Goal: Find specific page/section: Find specific page/section

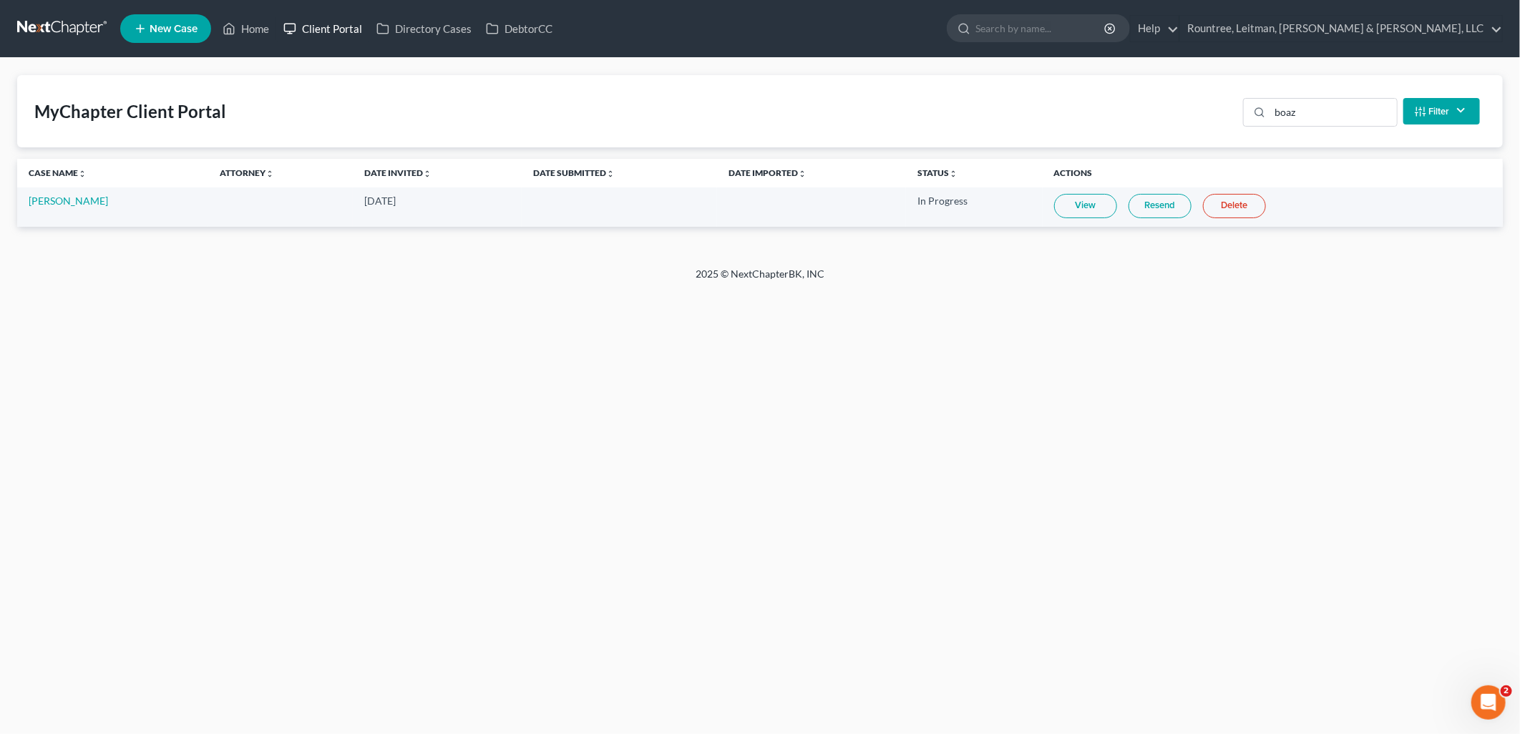
click at [351, 22] on link "Client Portal" at bounding box center [322, 29] width 93 height 26
click at [1377, 116] on input "boaz" at bounding box center [1334, 112] width 127 height 27
click at [309, 29] on link "Client Portal" at bounding box center [322, 29] width 93 height 26
click at [333, 23] on link "Client Portal" at bounding box center [322, 29] width 93 height 26
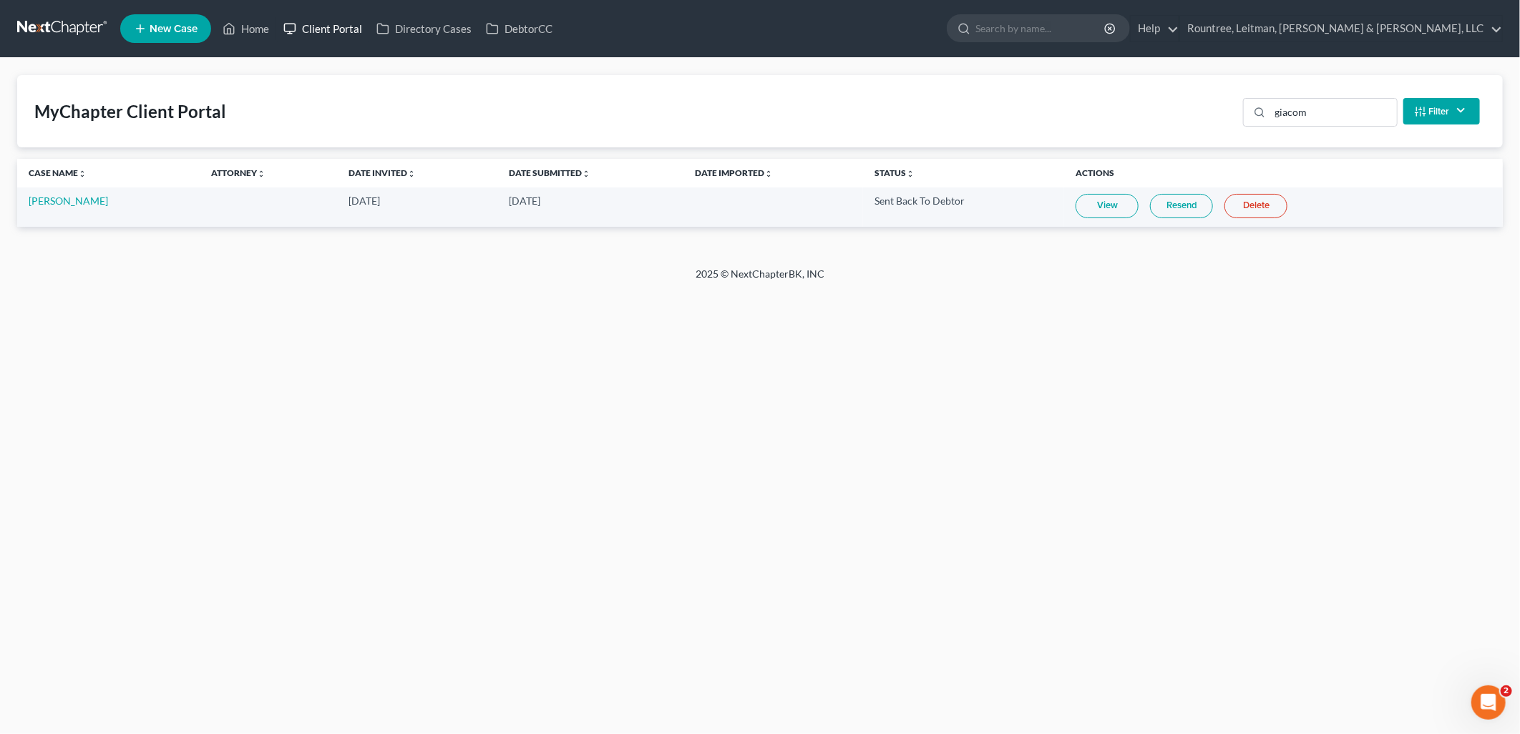
click at [319, 17] on link "Client Portal" at bounding box center [322, 29] width 93 height 26
click at [471, 382] on div "Home New Case Client Portal Directory Cases DebtorCC Rountree, Leitman, [PERSON…" at bounding box center [760, 367] width 1520 height 734
click at [1314, 108] on input "giacom" at bounding box center [1334, 112] width 127 height 27
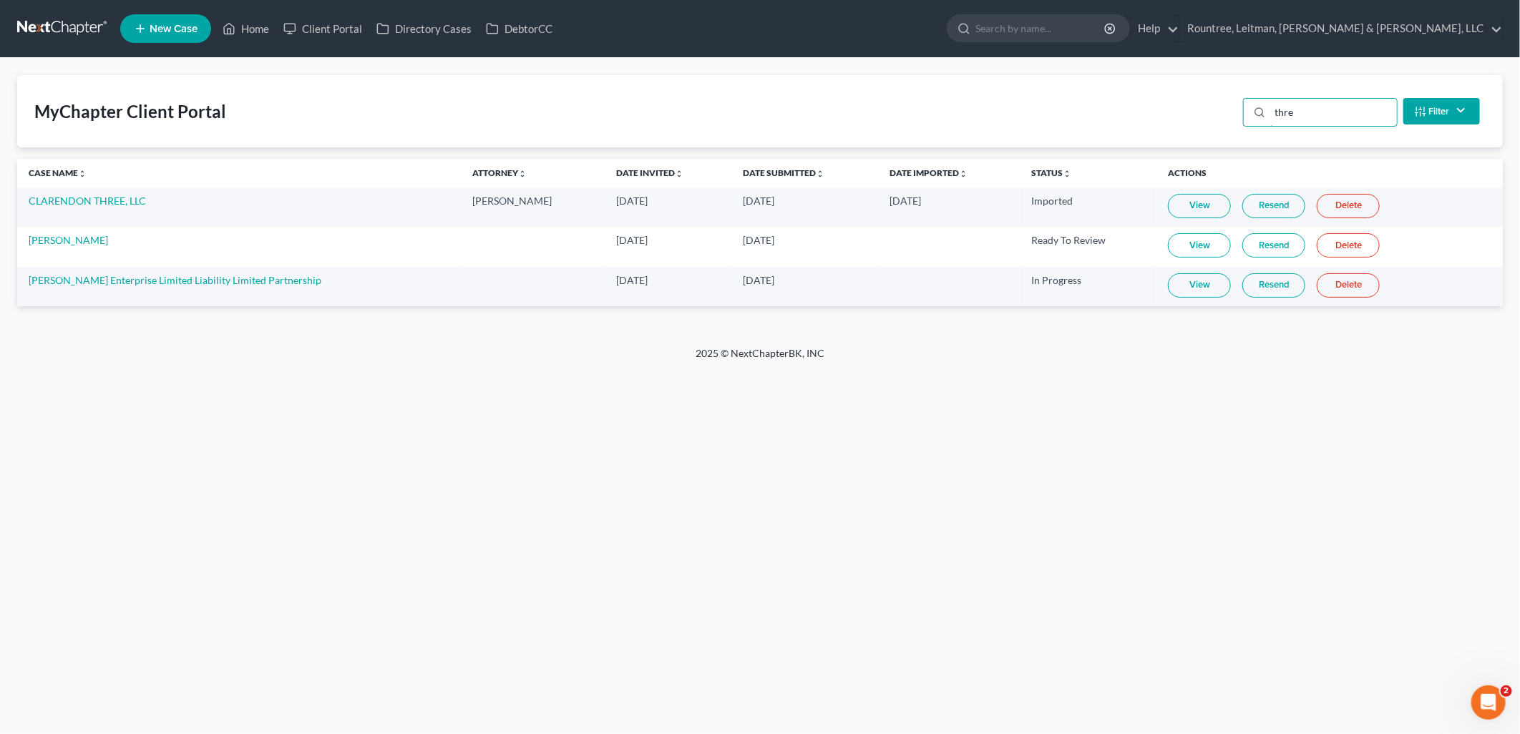
type input "thre"
click at [1367, 108] on input "thre" at bounding box center [1334, 112] width 127 height 27
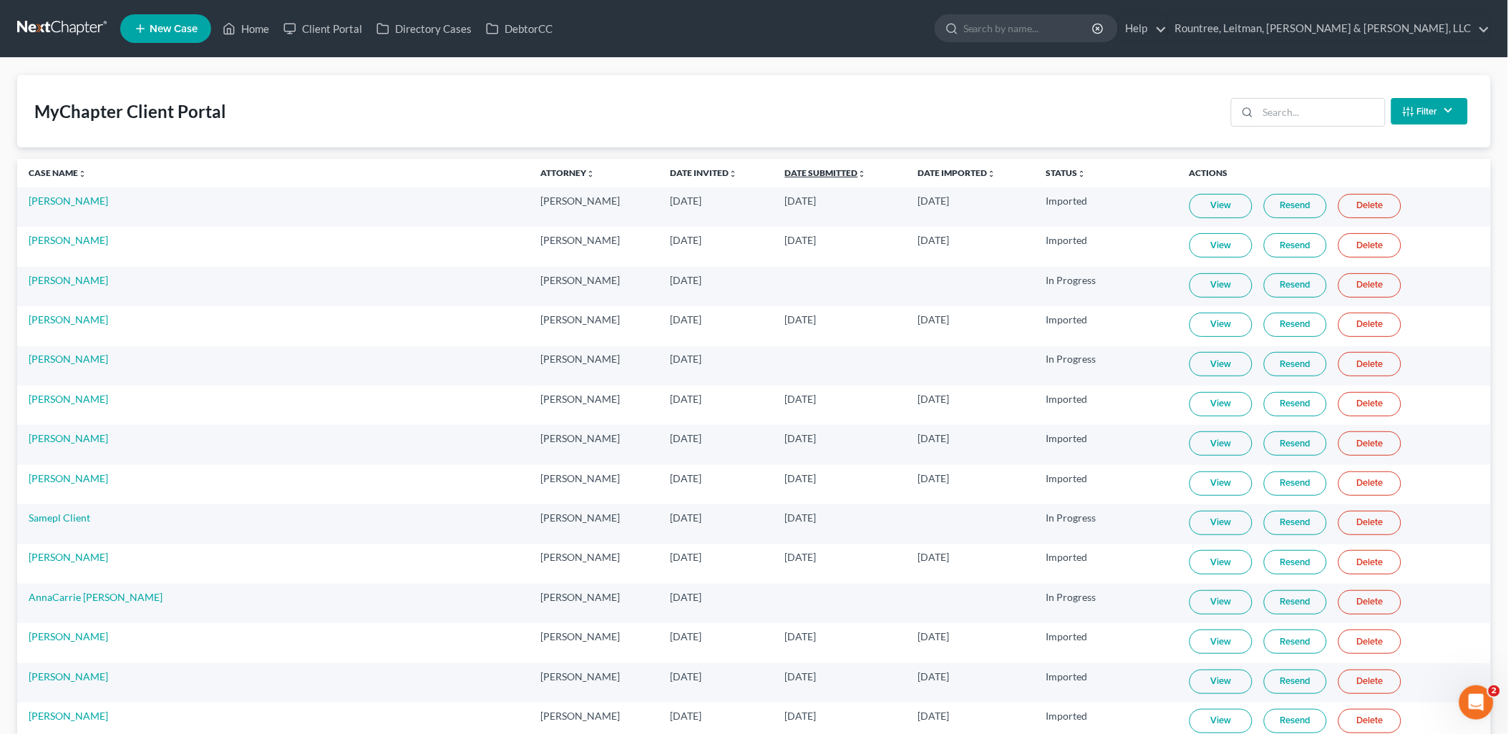
click at [785, 175] on link "Date Submitted unfold_more expand_more expand_less" at bounding box center [826, 173] width 82 height 11
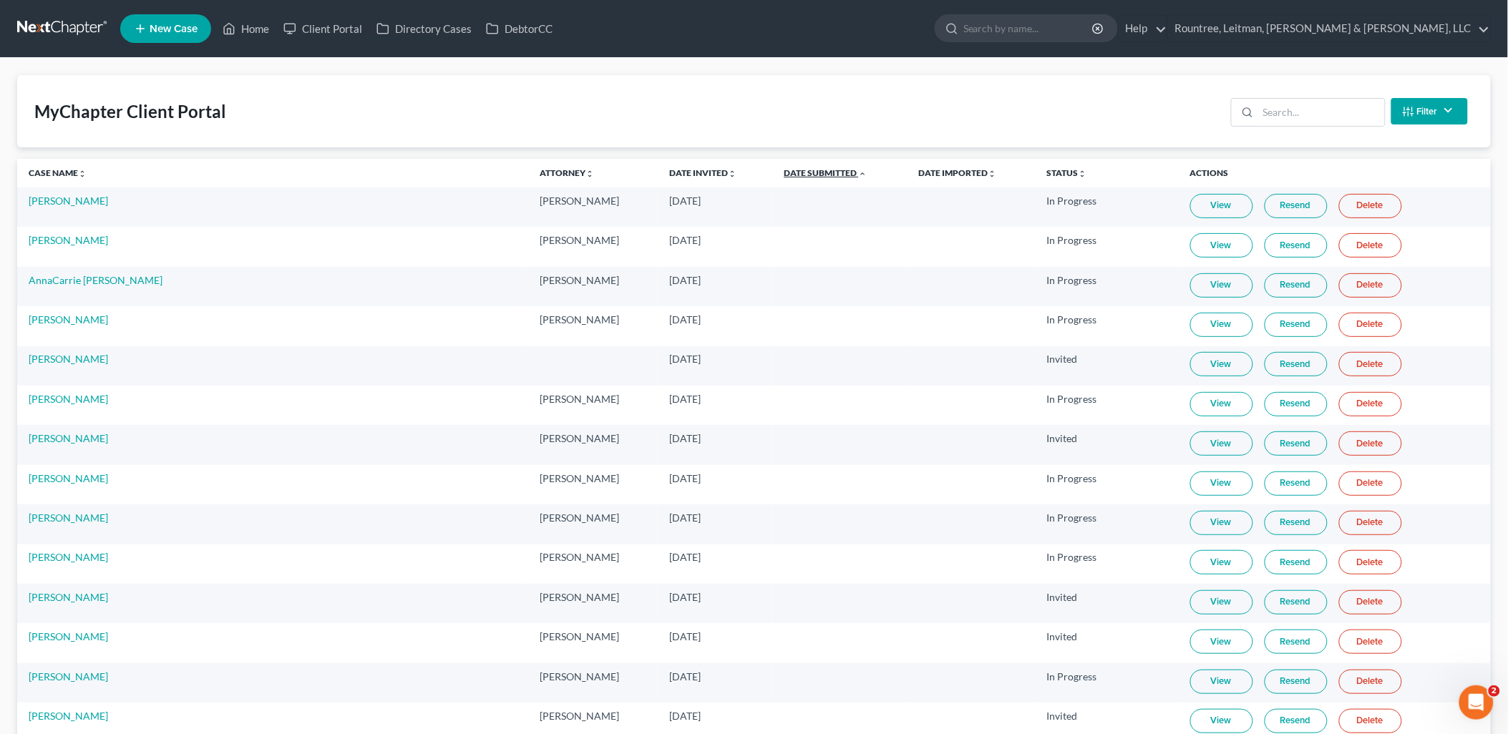
click at [784, 170] on link "Date Submitted unfold_more expand_more expand_less" at bounding box center [825, 173] width 83 height 11
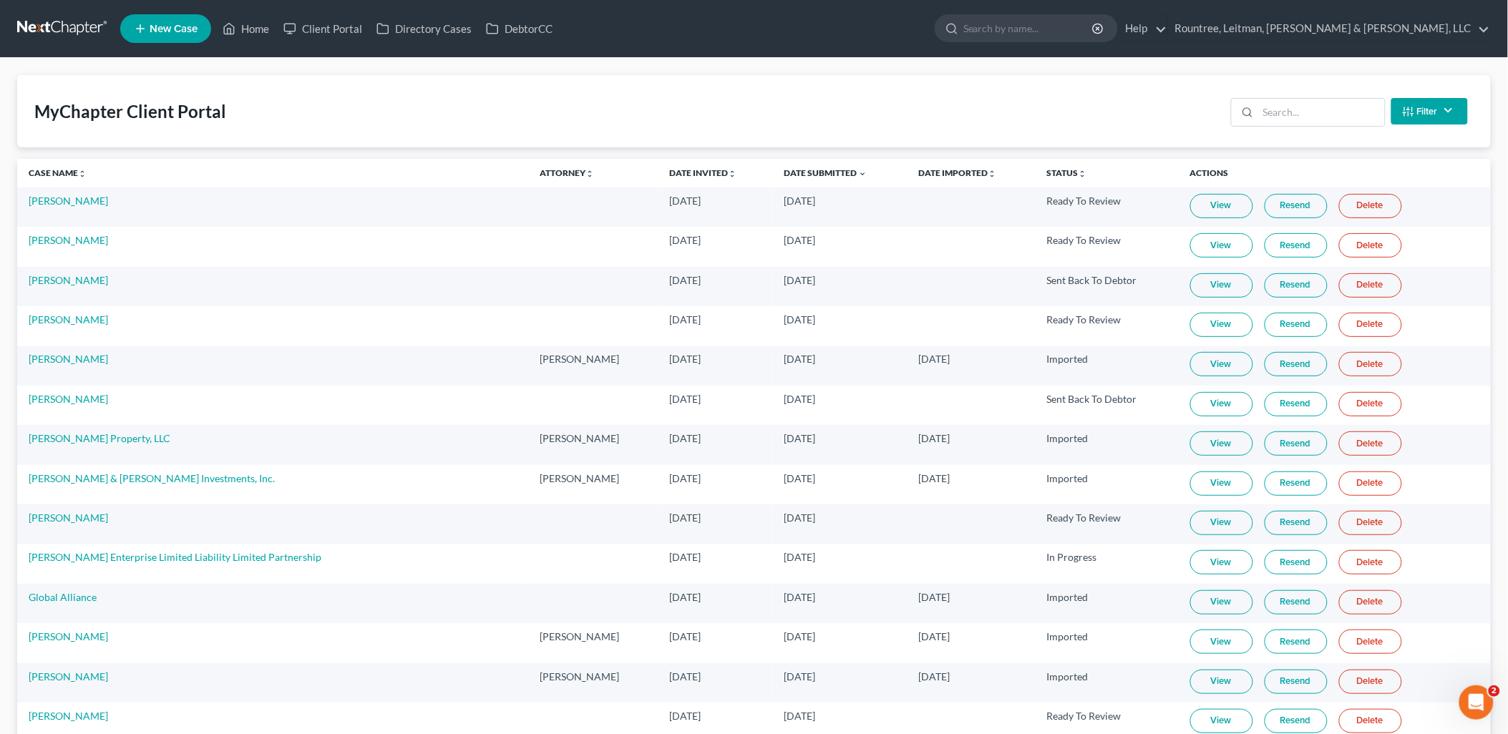
click at [1190, 324] on link "View" at bounding box center [1221, 325] width 63 height 24
